Goal: Task Accomplishment & Management: Use online tool/utility

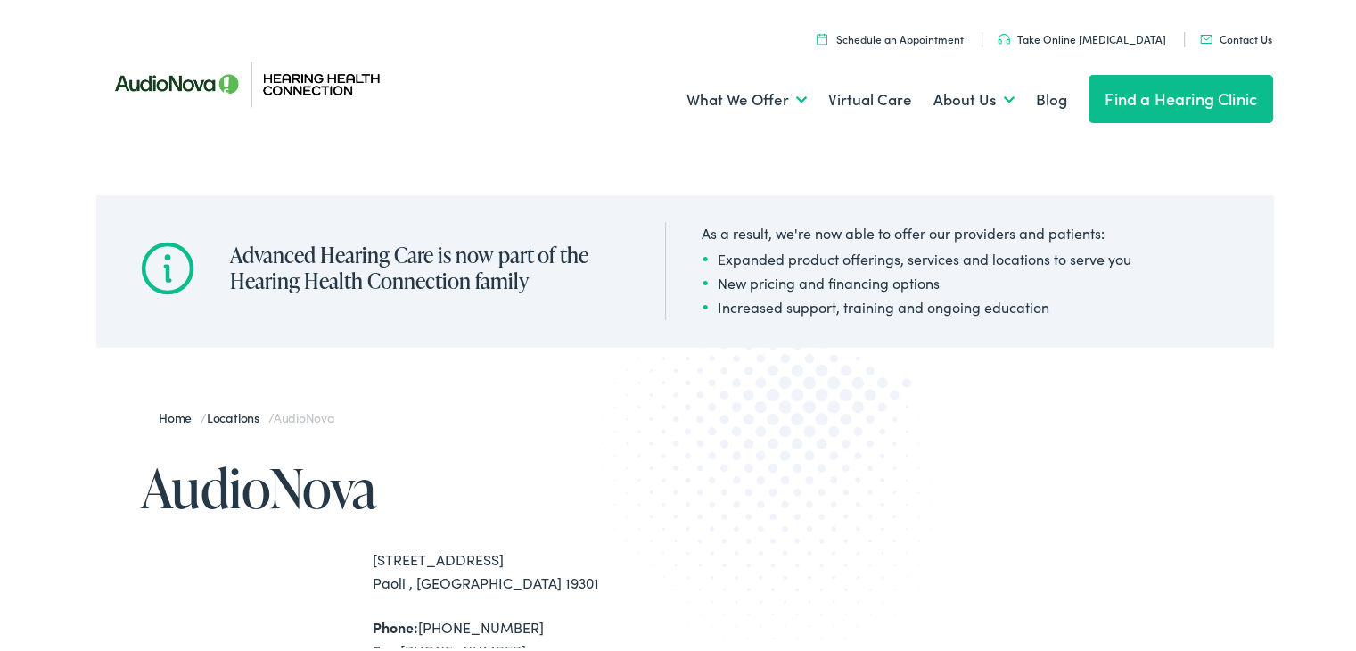
click at [1081, 37] on link "Take Online [MEDICAL_DATA]" at bounding box center [1082, 35] width 169 height 15
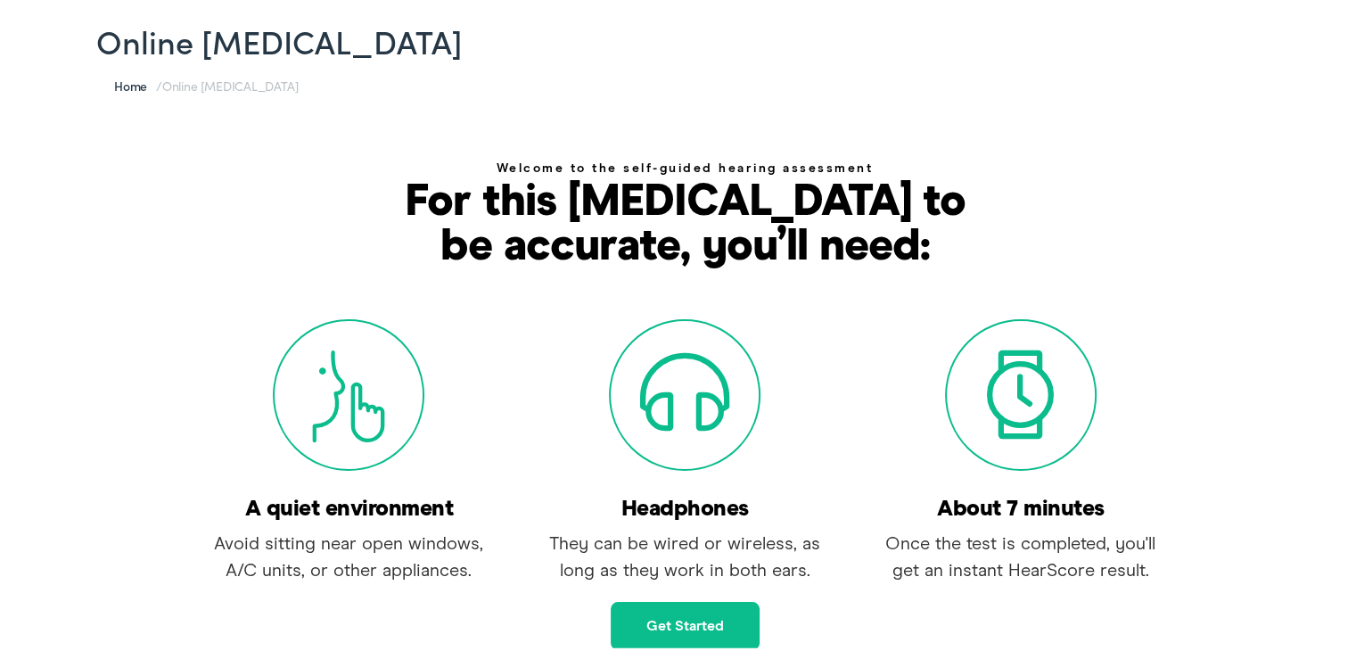
scroll to position [178, 0]
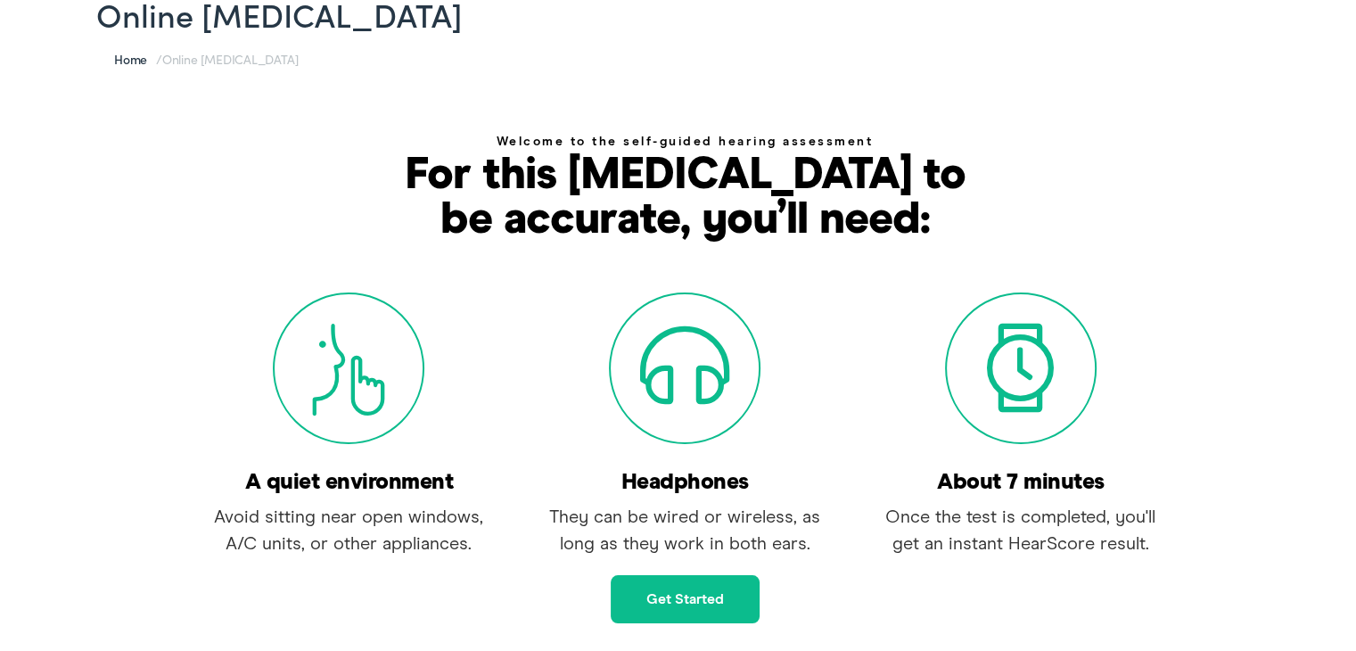
click at [684, 600] on link "Get started" at bounding box center [685, 596] width 149 height 48
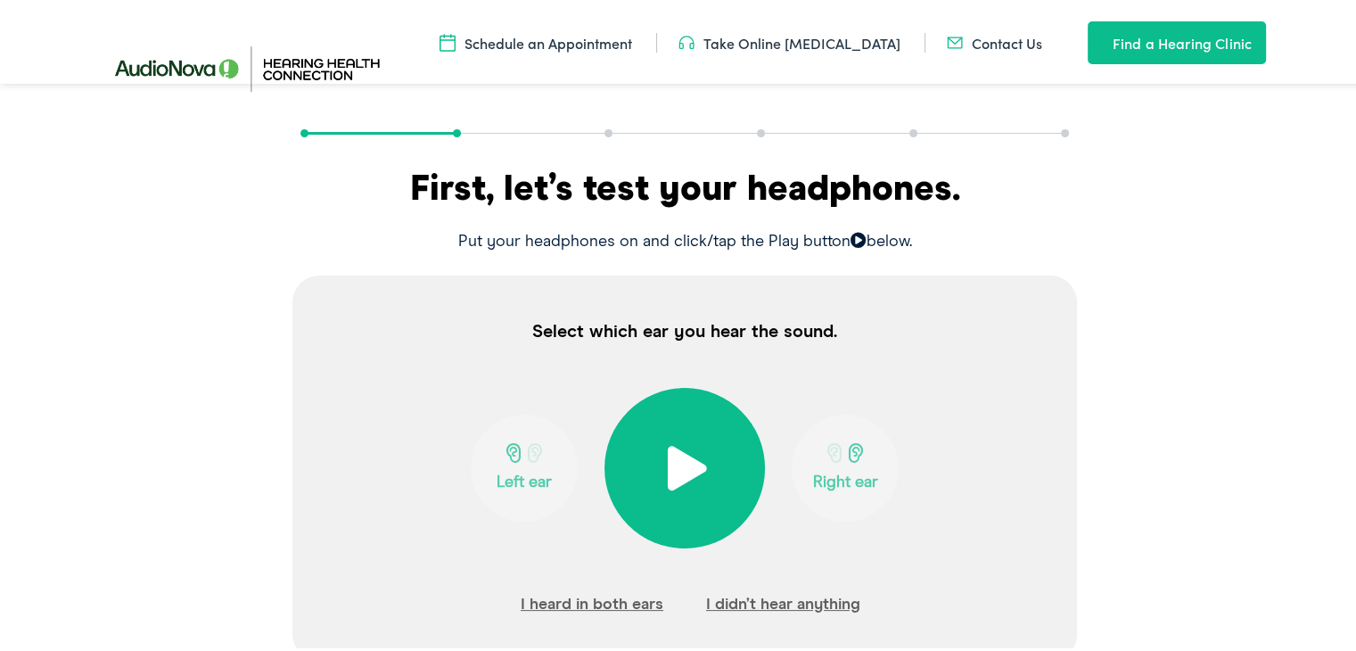
scroll to position [230, 0]
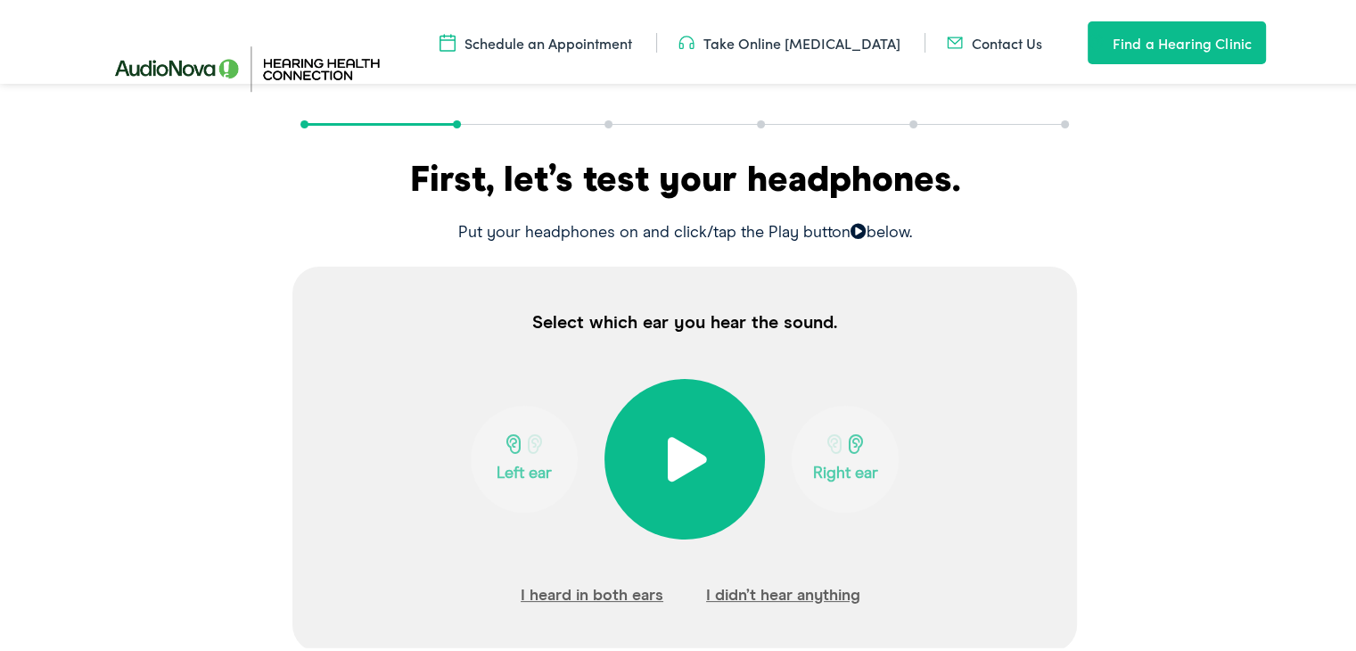
click at [670, 448] on span at bounding box center [685, 455] width 44 height 45
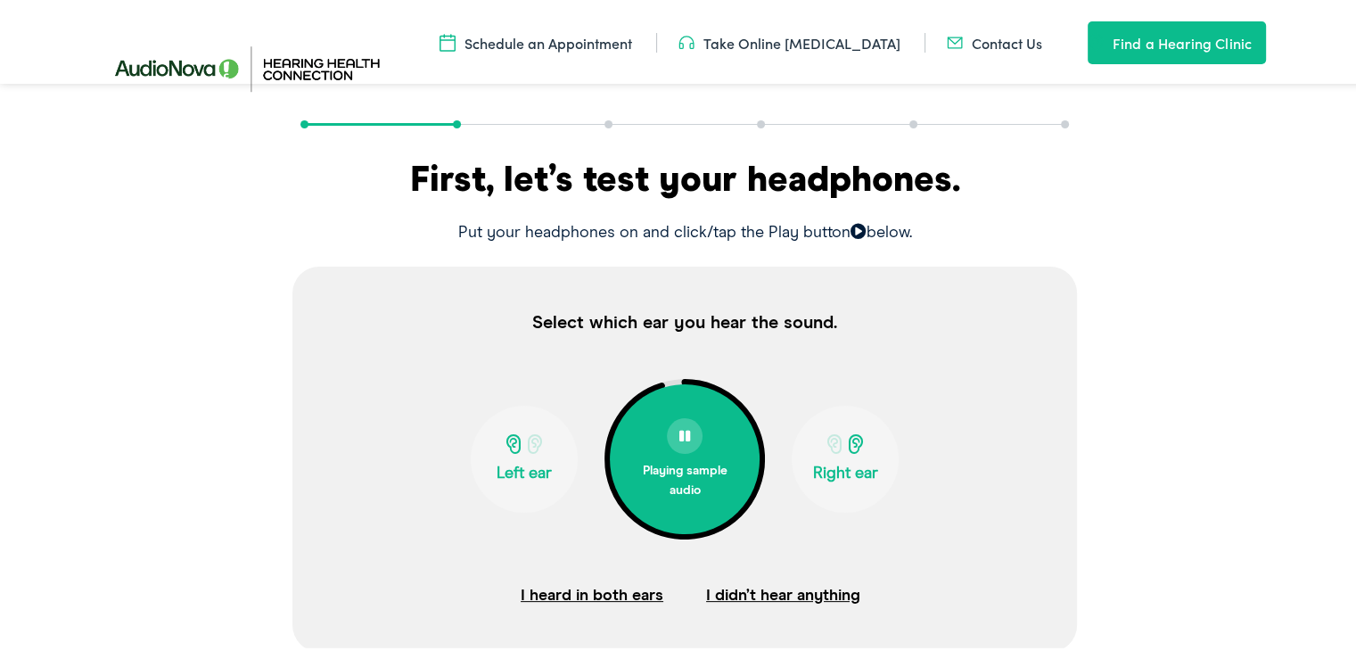
click at [511, 467] on p "Left ear" at bounding box center [524, 470] width 96 height 20
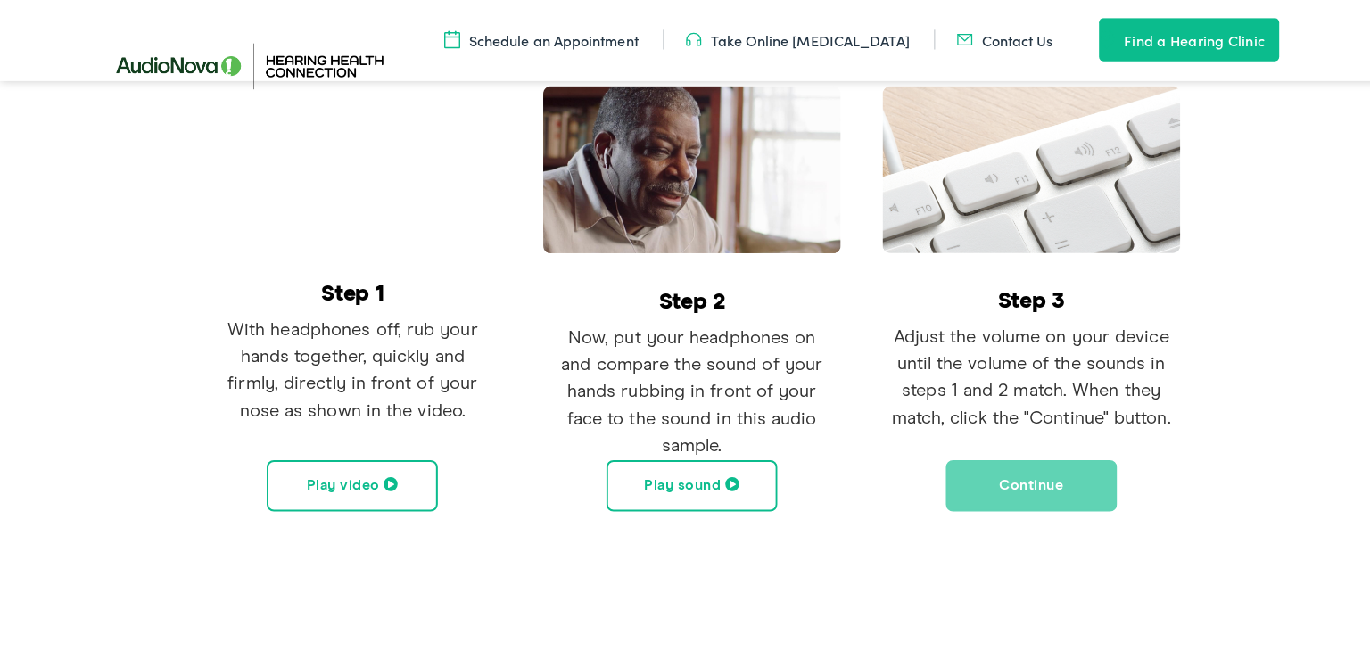
scroll to position [408, 0]
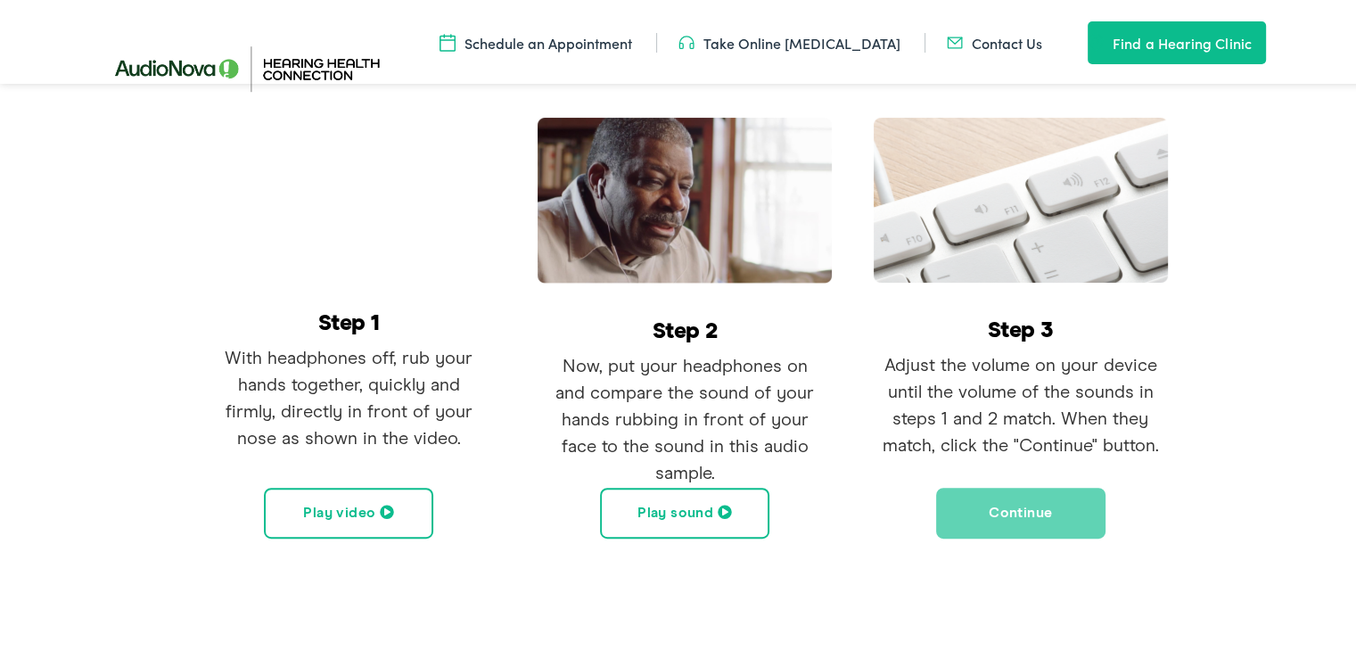
click at [361, 518] on button "Play video" at bounding box center [348, 509] width 169 height 51
click at [669, 500] on button "Play sound" at bounding box center [684, 509] width 169 height 51
click at [1010, 515] on button "Continue" at bounding box center [1020, 509] width 169 height 51
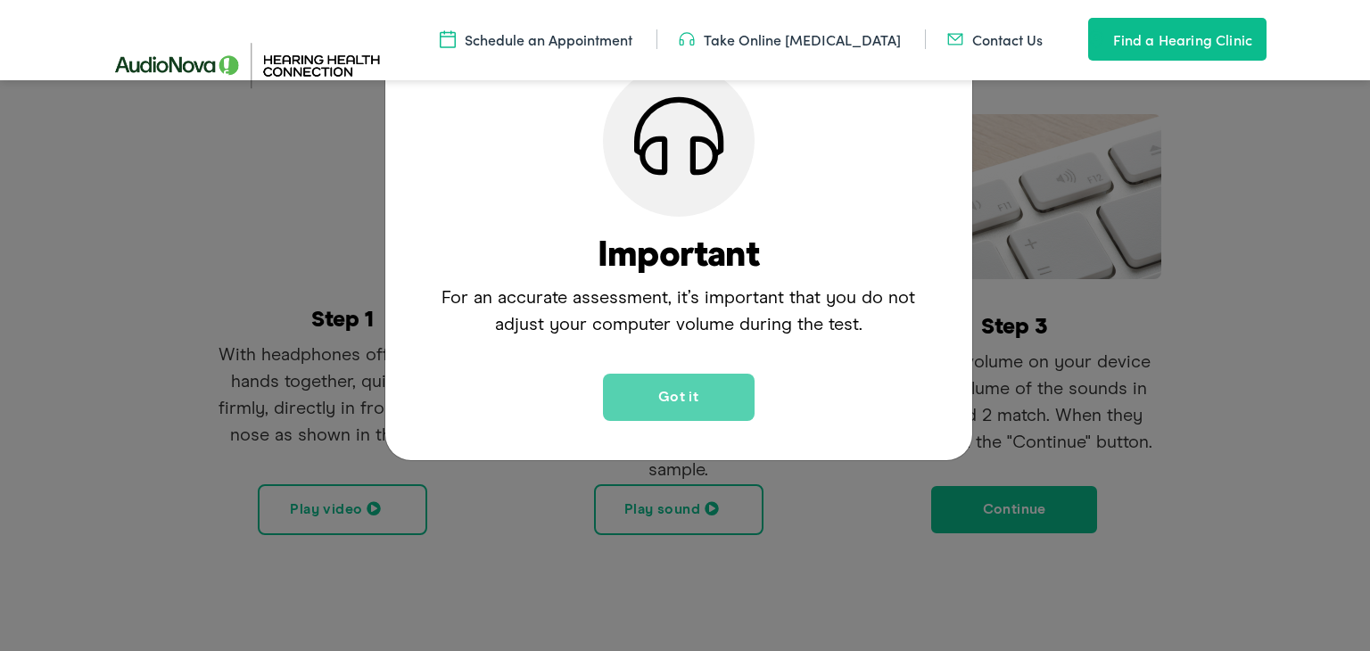
click at [669, 400] on button "Got it" at bounding box center [679, 397] width 152 height 47
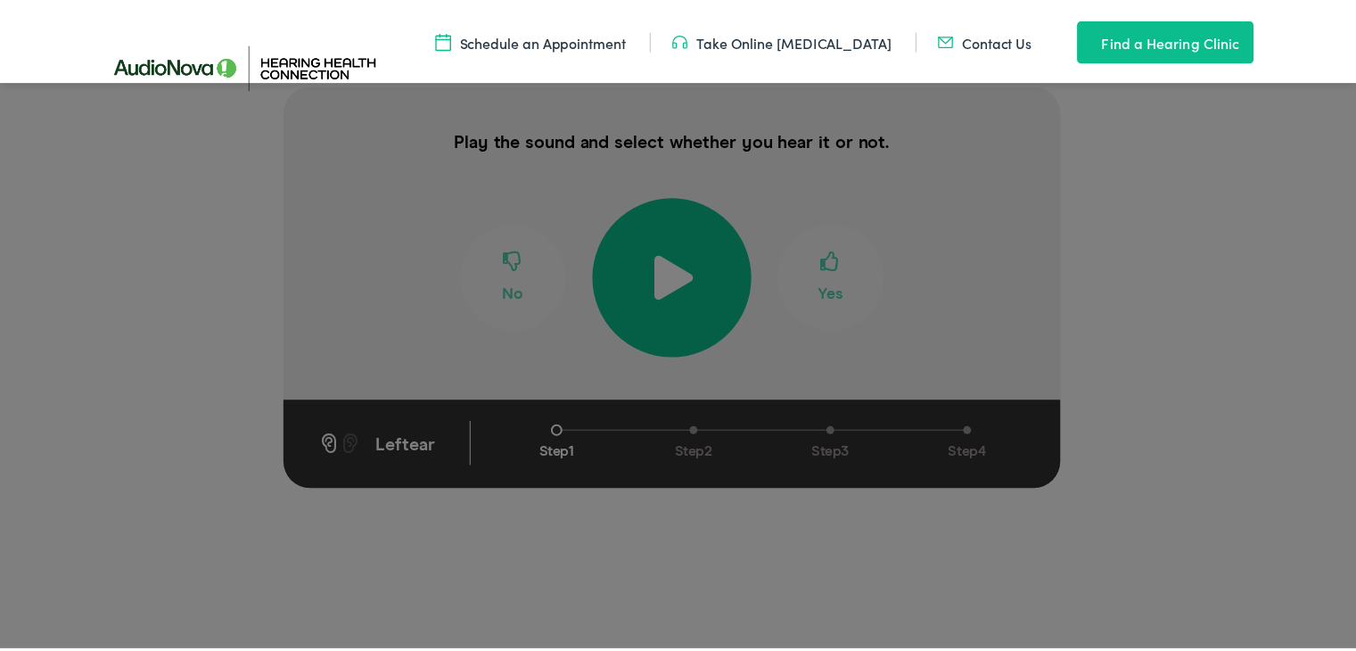
scroll to position [298, 0]
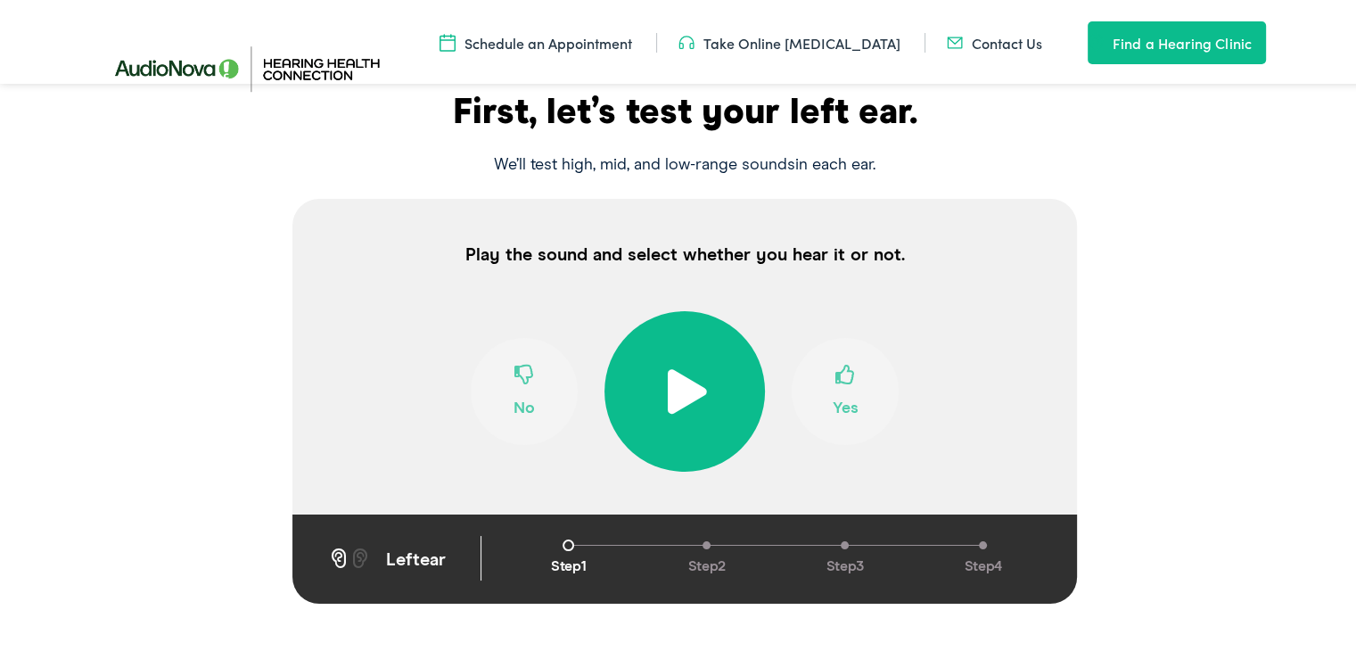
click at [665, 388] on span at bounding box center [685, 388] width 44 height 45
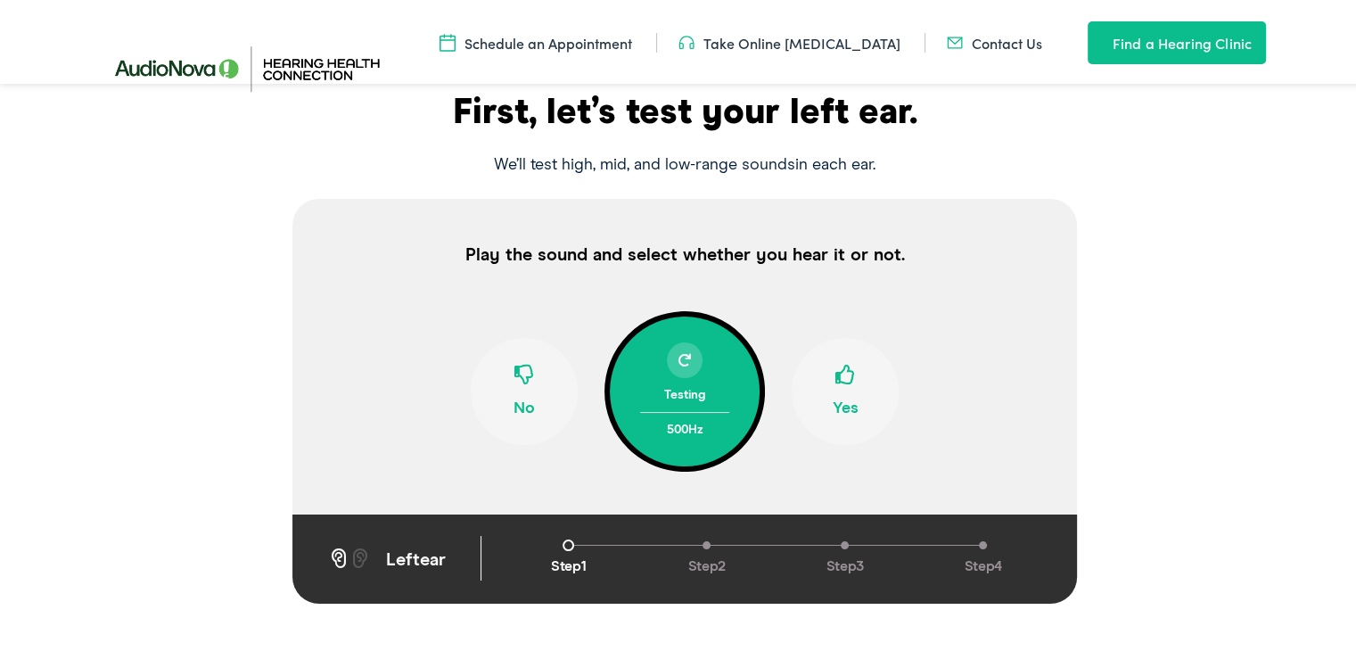
click at [521, 383] on span at bounding box center [524, 378] width 20 height 34
click at [835, 382] on span at bounding box center [845, 378] width 20 height 34
click at [843, 378] on span at bounding box center [845, 378] width 20 height 34
click at [517, 391] on span at bounding box center [524, 378] width 20 height 34
click at [835, 375] on span at bounding box center [845, 378] width 20 height 34
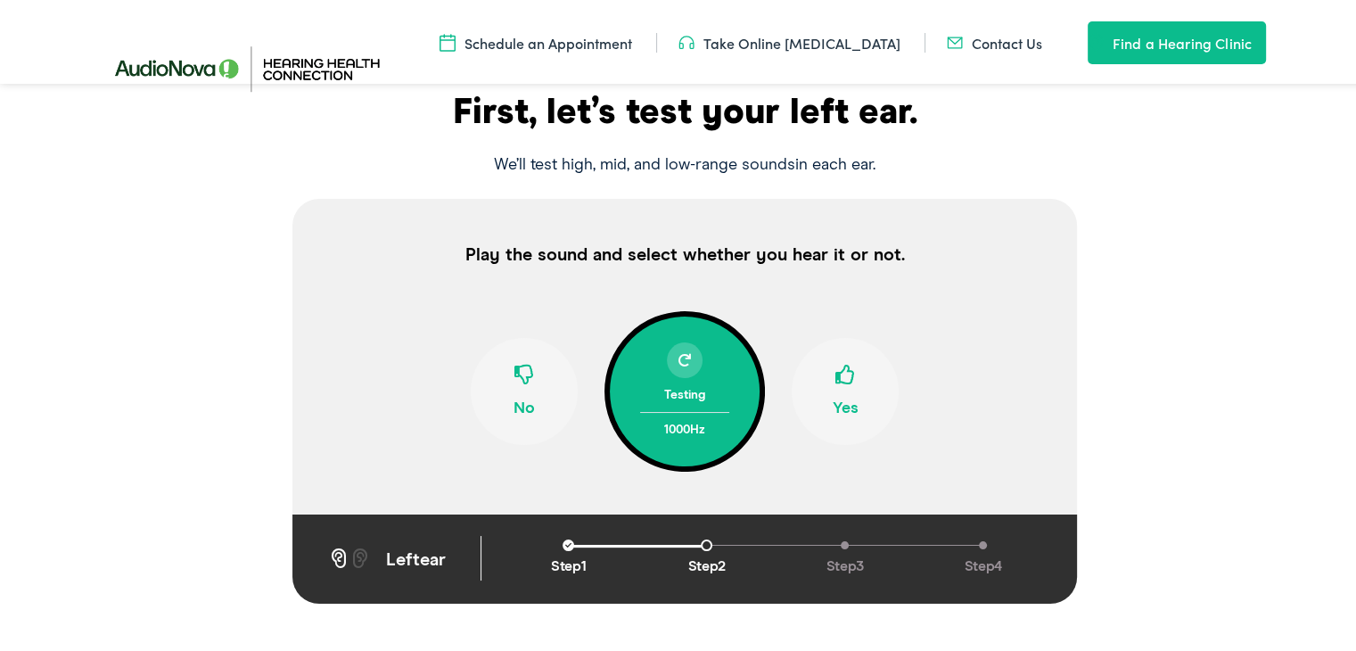
click at [518, 397] on button "No" at bounding box center [524, 387] width 107 height 107
click at [843, 399] on button "Yes" at bounding box center [845, 387] width 107 height 107
click at [827, 387] on button "Yes" at bounding box center [845, 387] width 107 height 107
drag, startPoint x: 838, startPoint y: 395, endPoint x: 847, endPoint y: 388, distance: 11.4
click at [838, 395] on button "Yes" at bounding box center [845, 387] width 107 height 107
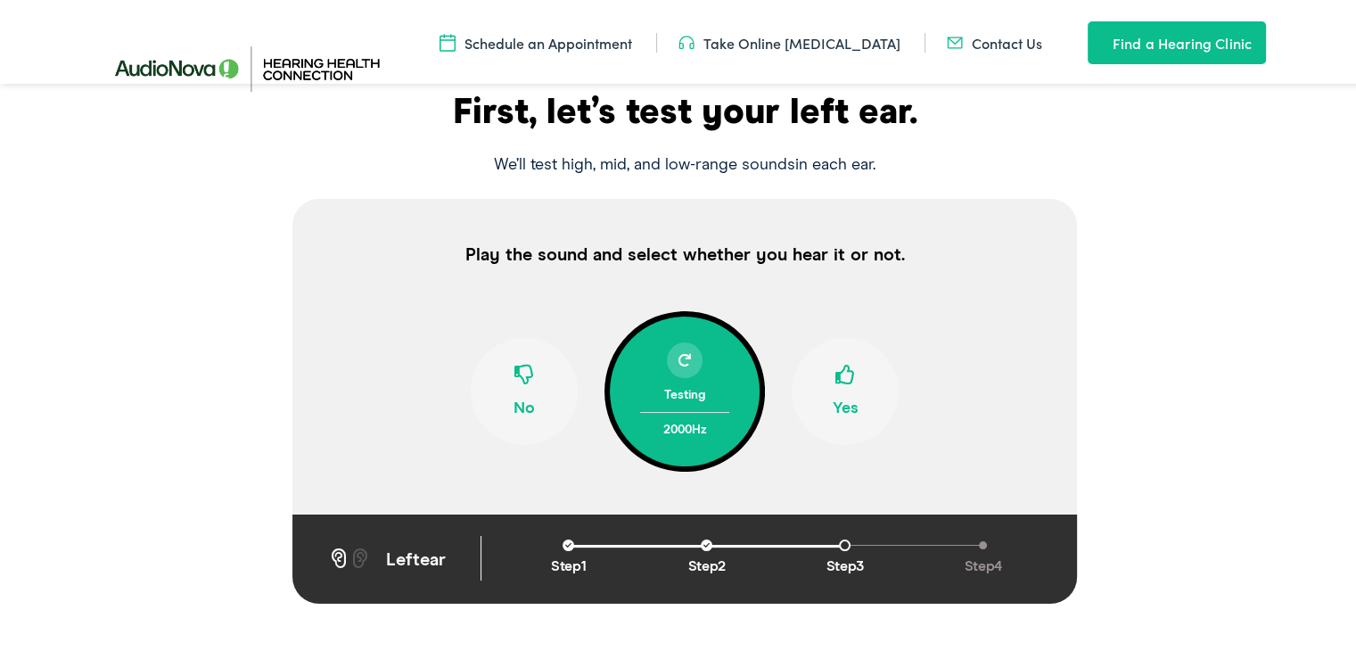
click at [521, 404] on button "No" at bounding box center [524, 387] width 107 height 107
click at [844, 400] on button "Yes" at bounding box center [845, 387] width 107 height 107
click at [845, 391] on span at bounding box center [845, 378] width 20 height 34
click at [837, 397] on button "Yes" at bounding box center [845, 387] width 107 height 107
click at [514, 386] on span at bounding box center [524, 378] width 20 height 34
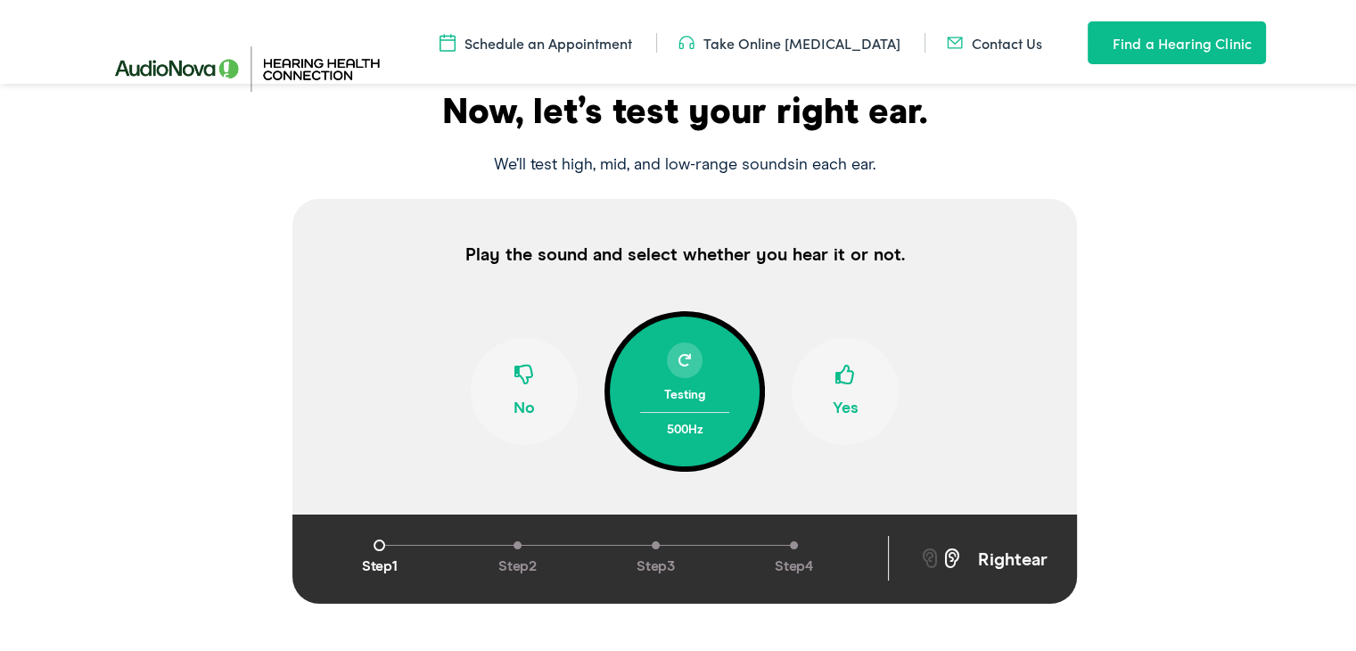
click at [518, 400] on button "No" at bounding box center [524, 387] width 107 height 107
click at [517, 405] on button "No" at bounding box center [524, 387] width 107 height 107
click at [517, 394] on button "No" at bounding box center [524, 387] width 107 height 107
click at [843, 392] on span at bounding box center [845, 378] width 20 height 34
click at [521, 393] on button "No" at bounding box center [524, 387] width 107 height 107
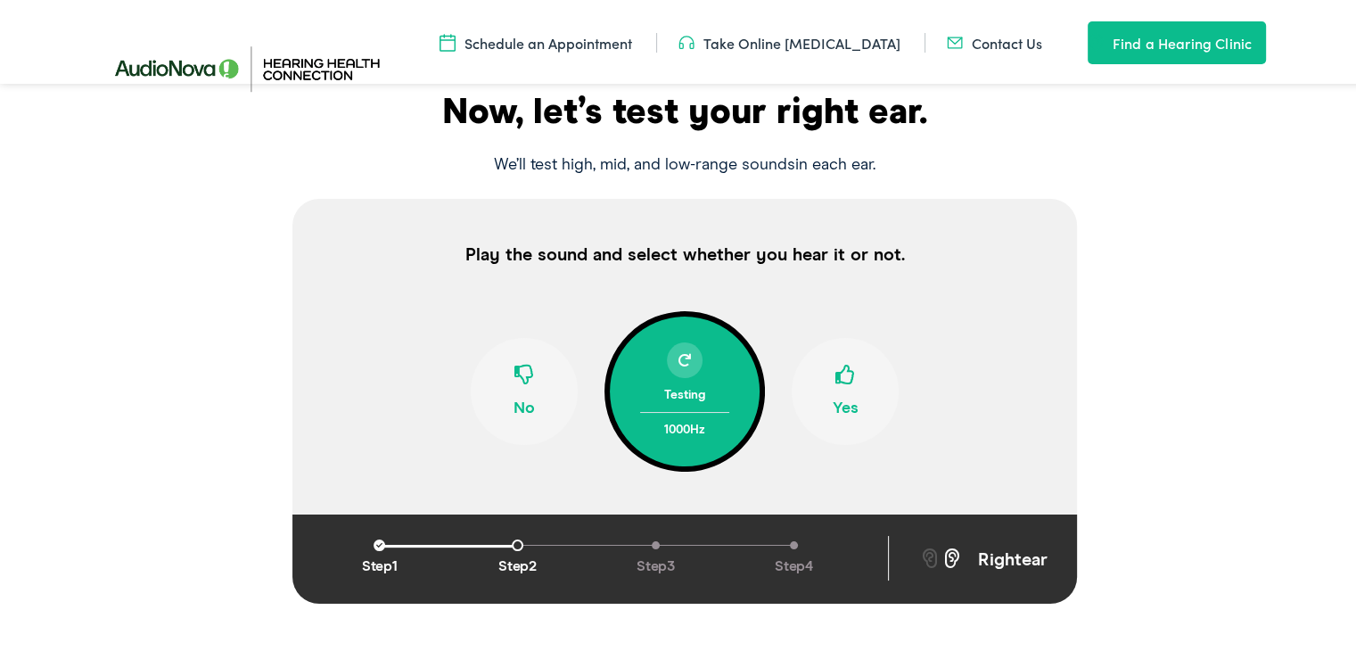
click at [514, 382] on span at bounding box center [524, 378] width 20 height 34
click at [521, 397] on button "No" at bounding box center [524, 387] width 107 height 107
click at [842, 386] on span at bounding box center [845, 378] width 20 height 34
click at [514, 390] on span at bounding box center [524, 378] width 20 height 34
click at [835, 365] on span at bounding box center [845, 378] width 20 height 34
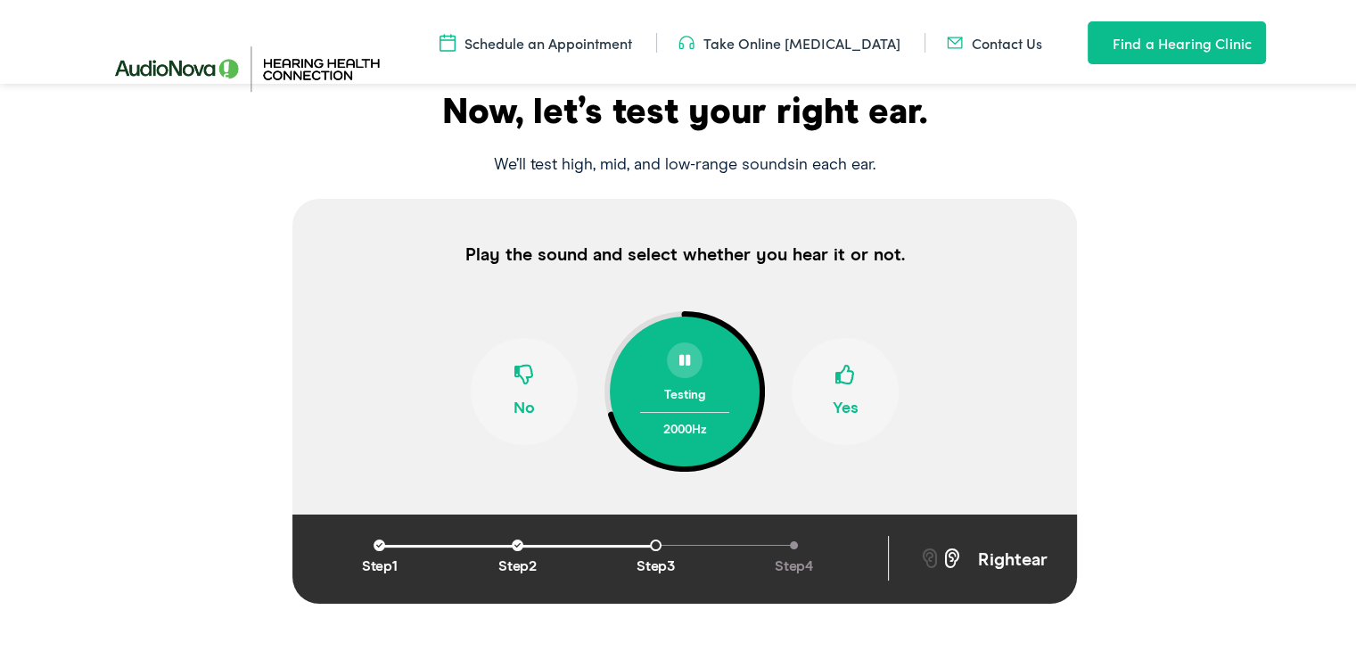
click at [835, 384] on span at bounding box center [845, 378] width 20 height 34
click at [845, 393] on span at bounding box center [845, 378] width 20 height 34
click at [519, 388] on span at bounding box center [524, 378] width 20 height 34
click at [827, 394] on button "Yes" at bounding box center [845, 387] width 107 height 107
click at [840, 407] on button "Yes" at bounding box center [845, 387] width 107 height 107
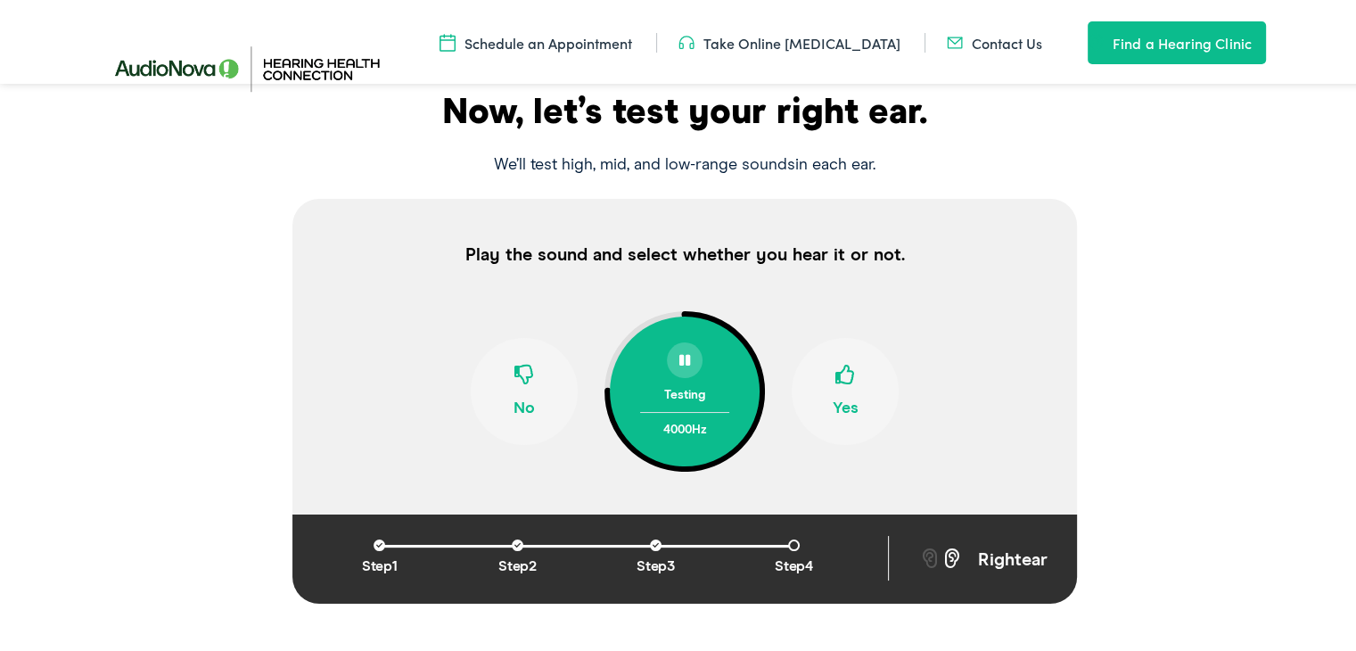
click at [826, 394] on button "Yes" at bounding box center [845, 387] width 107 height 107
click at [514, 382] on span at bounding box center [524, 378] width 20 height 34
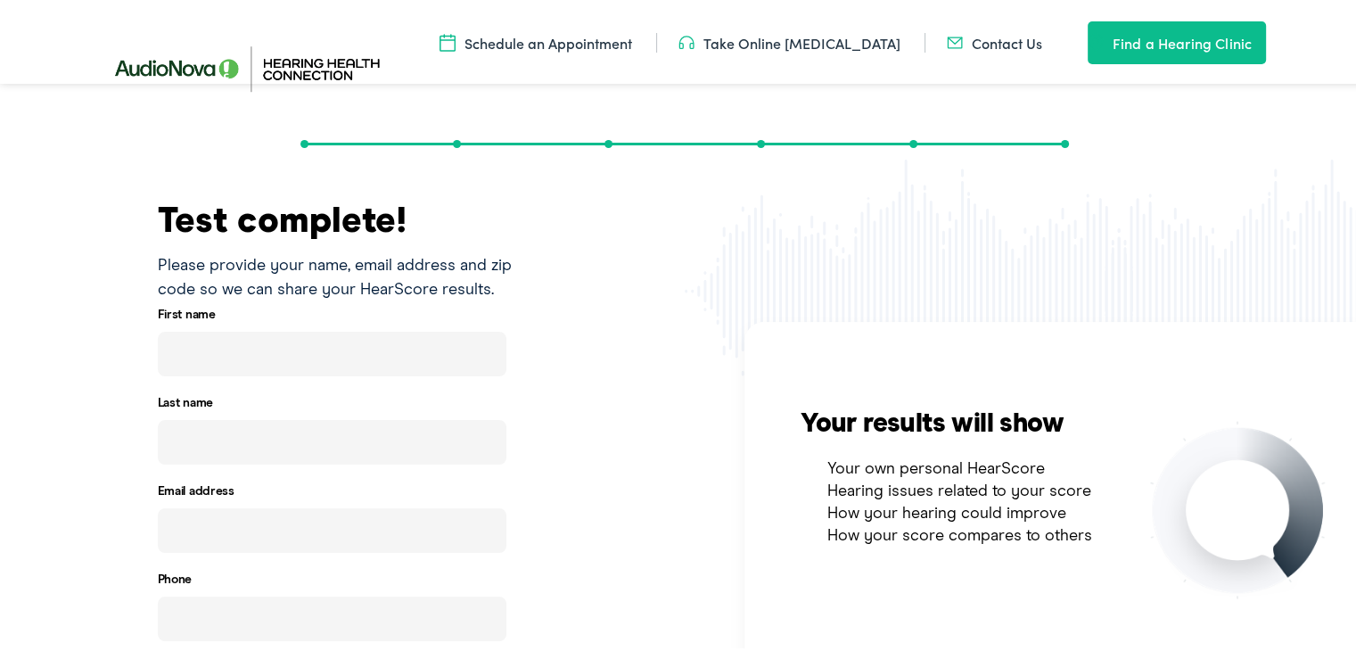
scroll to position [209, 0]
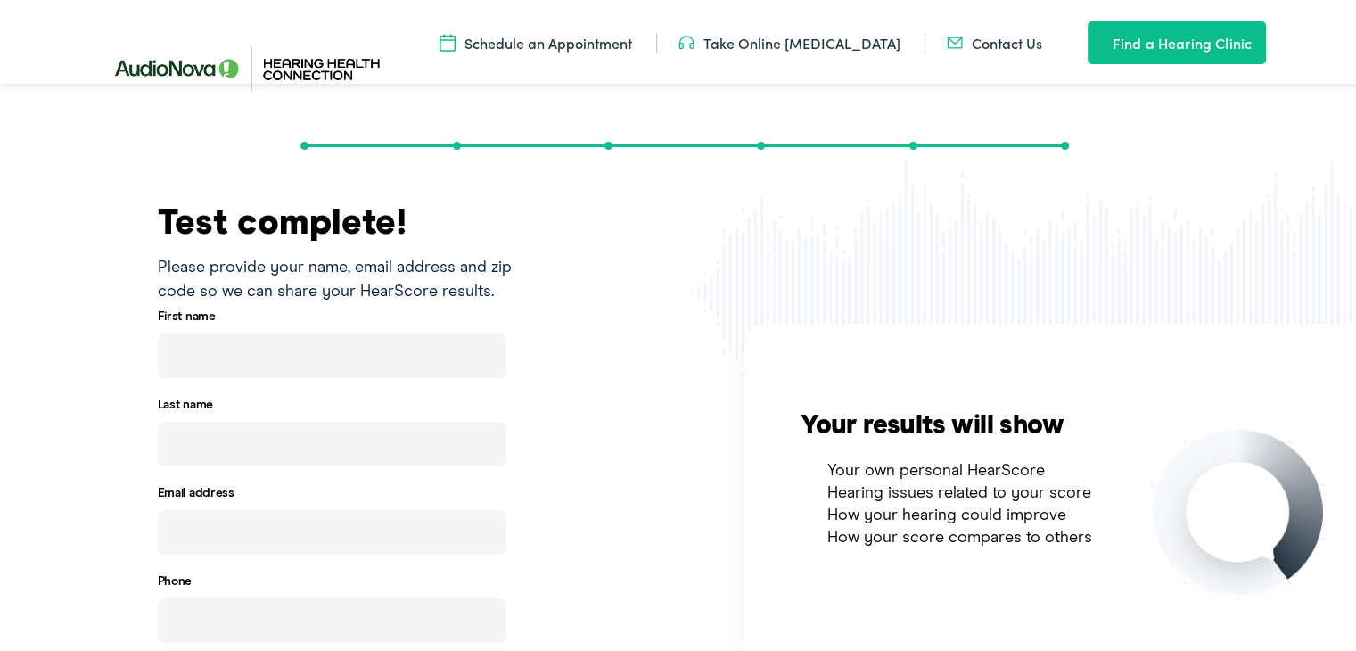
click at [211, 354] on input "text" at bounding box center [332, 352] width 349 height 45
type input "arun"
click at [210, 441] on input "text" at bounding box center [332, 440] width 349 height 45
type input "divakaran"
click at [178, 539] on input "email" at bounding box center [332, 528] width 349 height 45
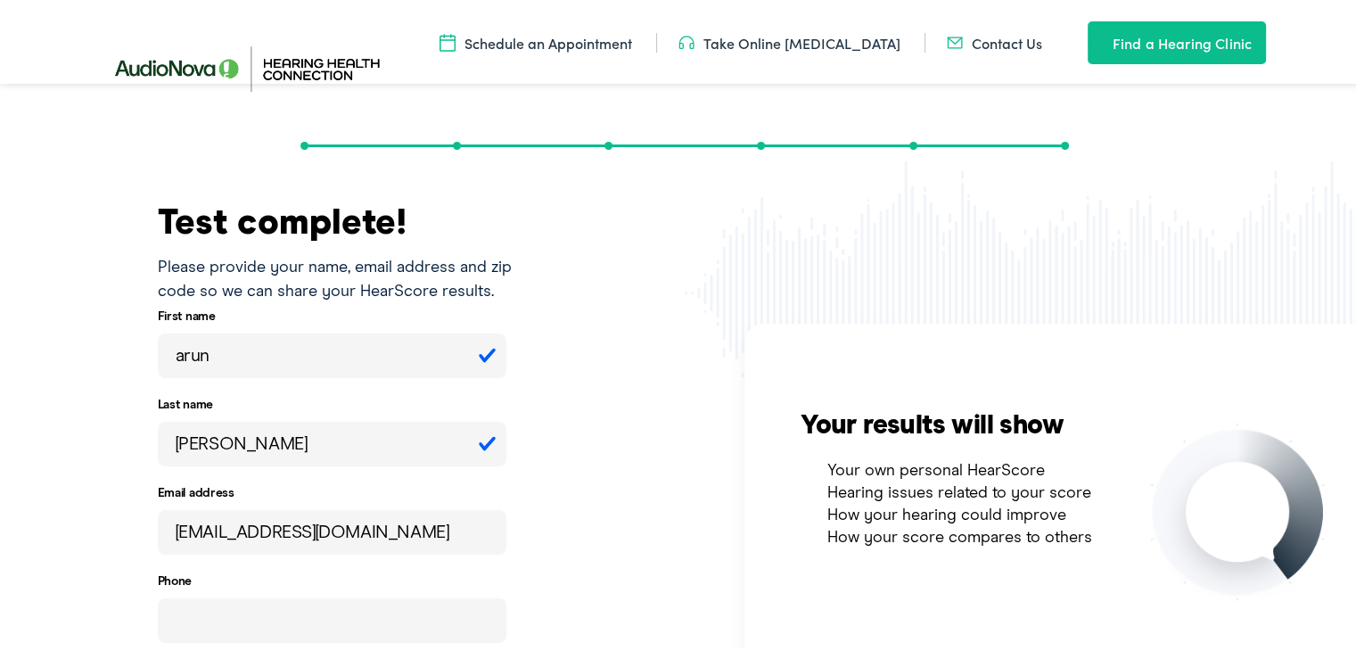
type input "arundiv@gmail.com"
click at [253, 624] on input "tel" at bounding box center [332, 617] width 349 height 45
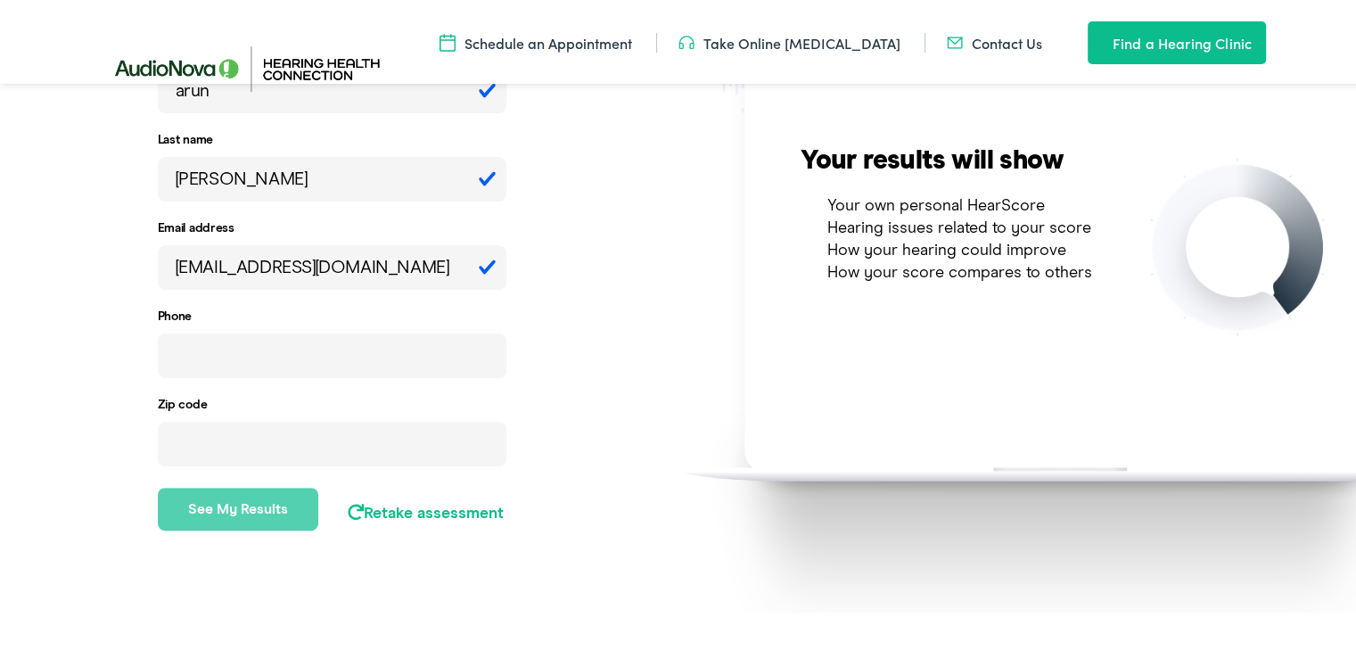
scroll to position [476, 0]
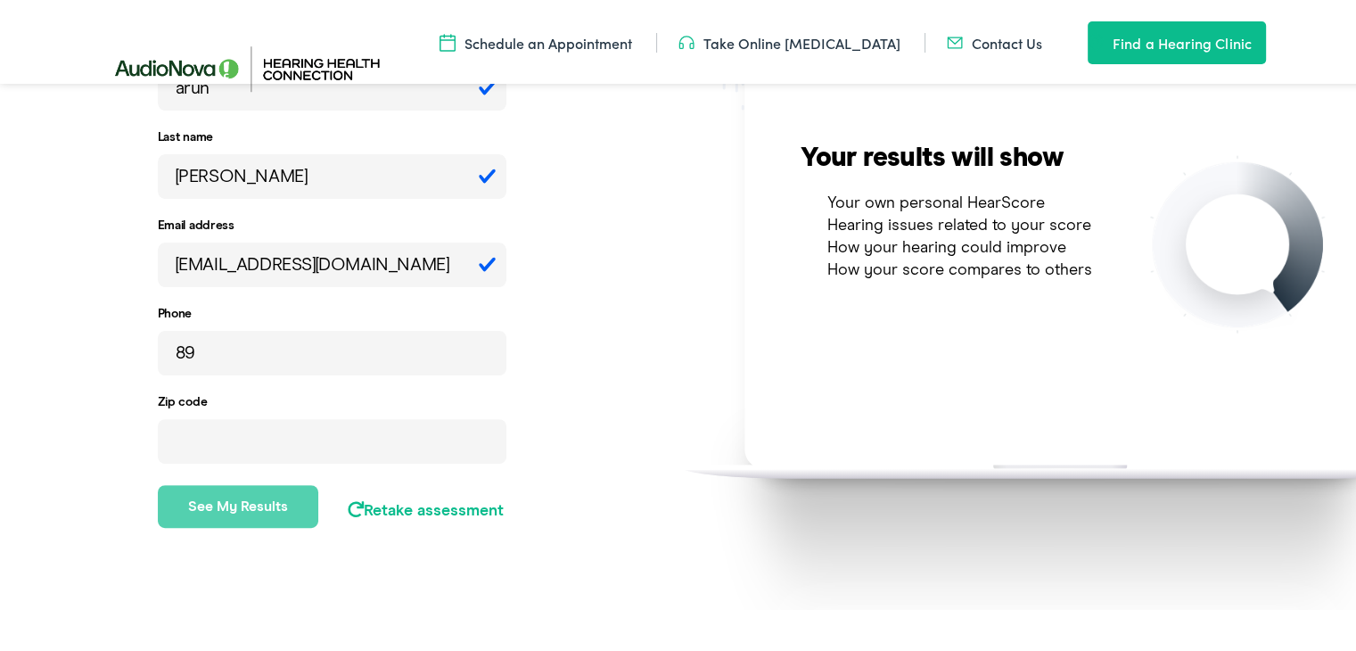
type input "8"
type input "(893) 988-7015"
click at [228, 443] on input "number" at bounding box center [332, 437] width 349 height 45
type input "60002"
click at [234, 512] on button "See my results" at bounding box center [238, 502] width 161 height 43
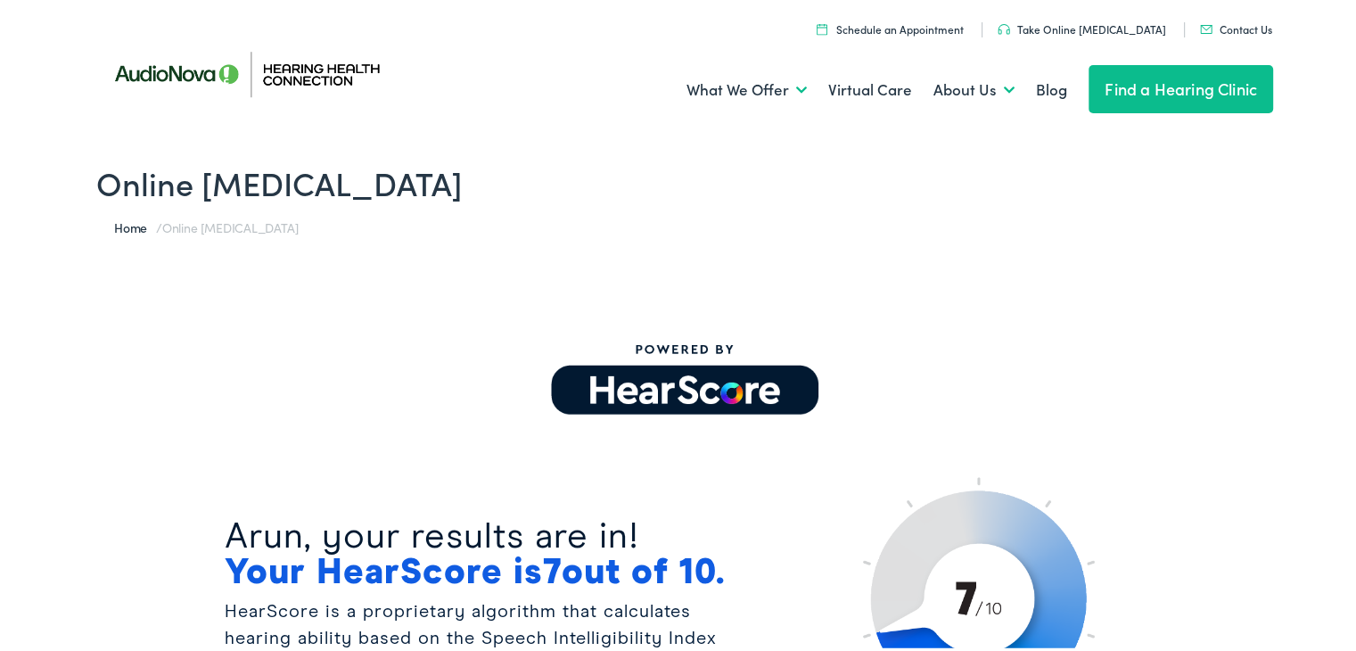
scroll to position [0, 0]
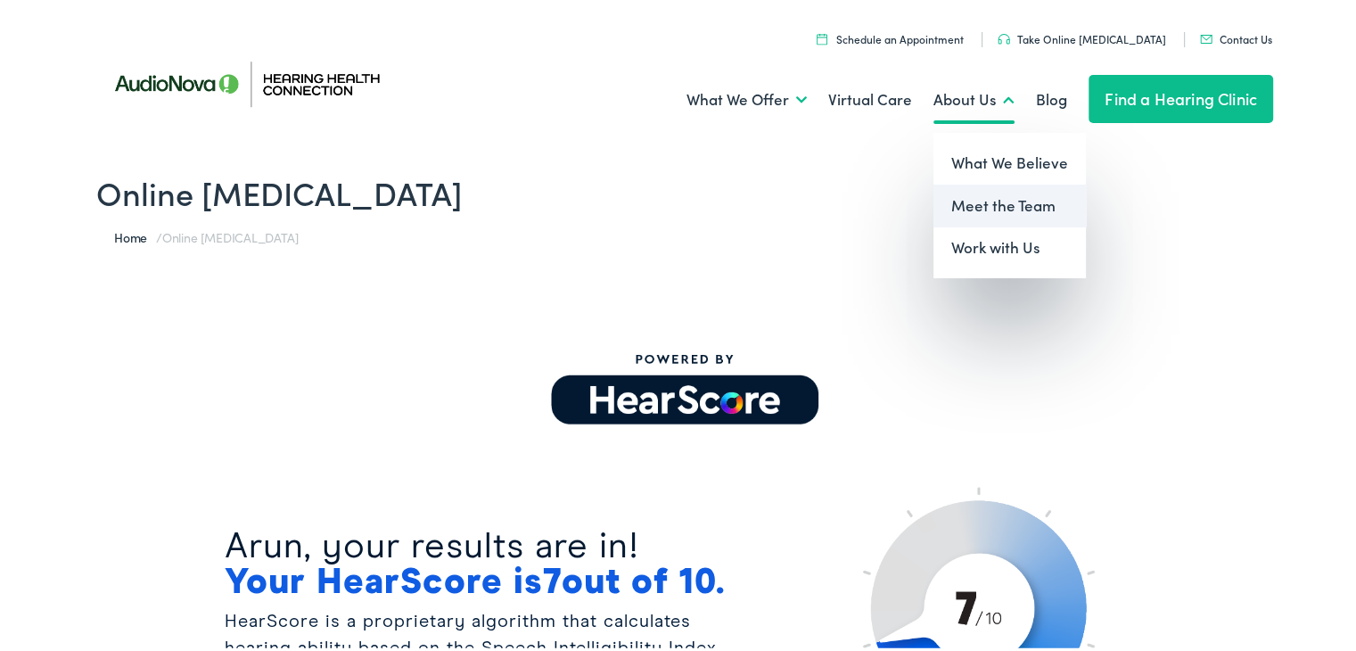
click at [967, 201] on link "Meet the Team" at bounding box center [1010, 202] width 152 height 43
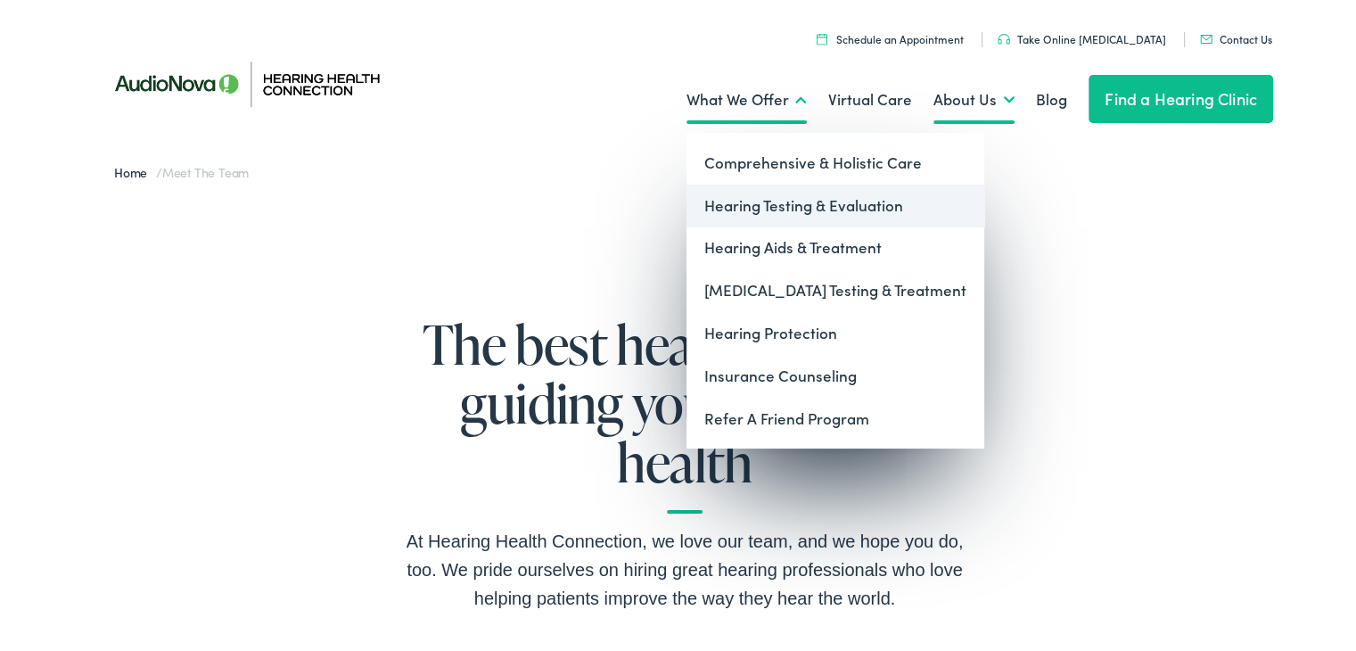
click at [735, 203] on link "Hearing Testing & Evaluation" at bounding box center [836, 202] width 298 height 43
